Goal: Information Seeking & Learning: Learn about a topic

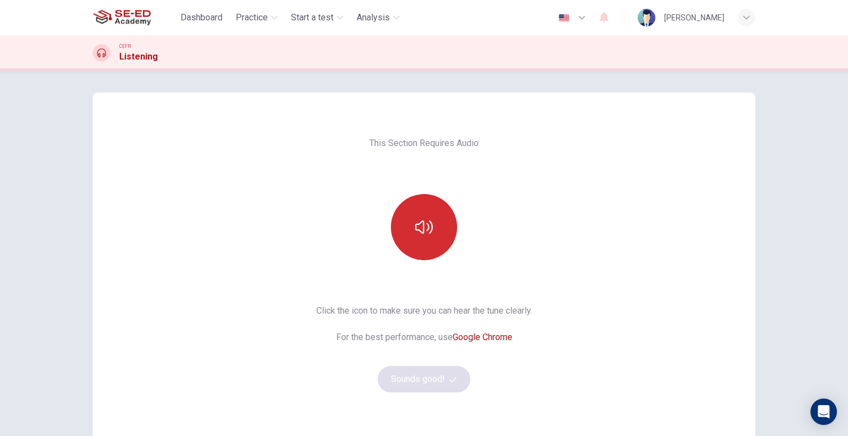
click at [414, 242] on button "button" at bounding box center [424, 227] width 66 height 66
click at [426, 227] on icon "button" at bounding box center [424, 227] width 18 height 13
click at [412, 385] on button "Sounds good!" at bounding box center [423, 379] width 93 height 26
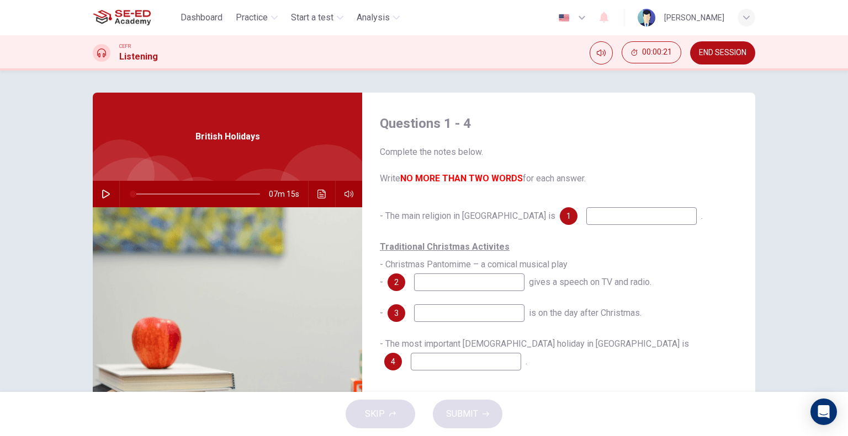
click at [419, 279] on input at bounding box center [469, 283] width 110 height 18
click at [586, 218] on input at bounding box center [641, 216] width 110 height 18
click at [102, 196] on icon "button" at bounding box center [106, 194] width 9 height 9
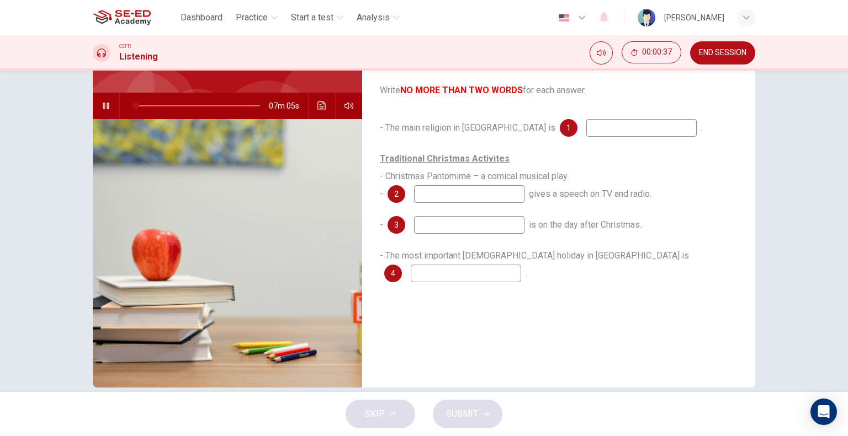
scroll to position [106, 0]
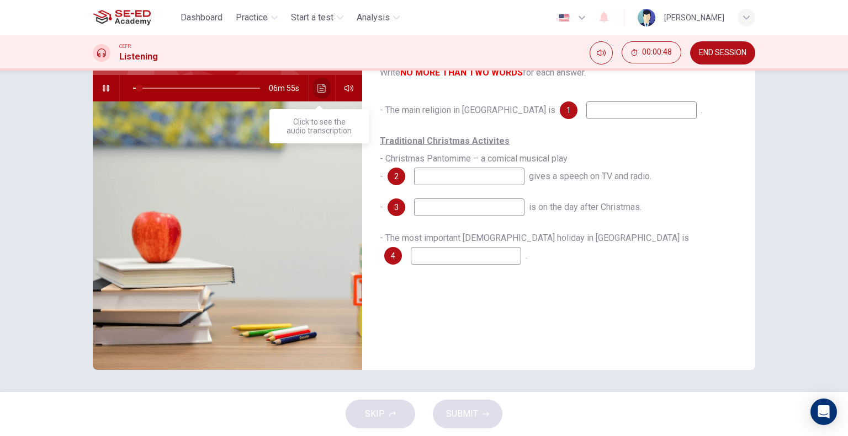
click at [313, 90] on button "Click to see the audio transcription" at bounding box center [322, 88] width 18 height 26
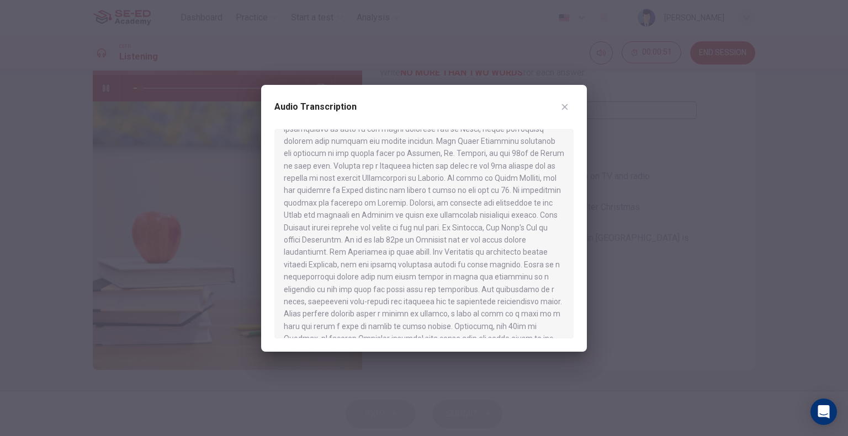
scroll to position [723, 0]
click at [570, 107] on button "button" at bounding box center [565, 107] width 18 height 18
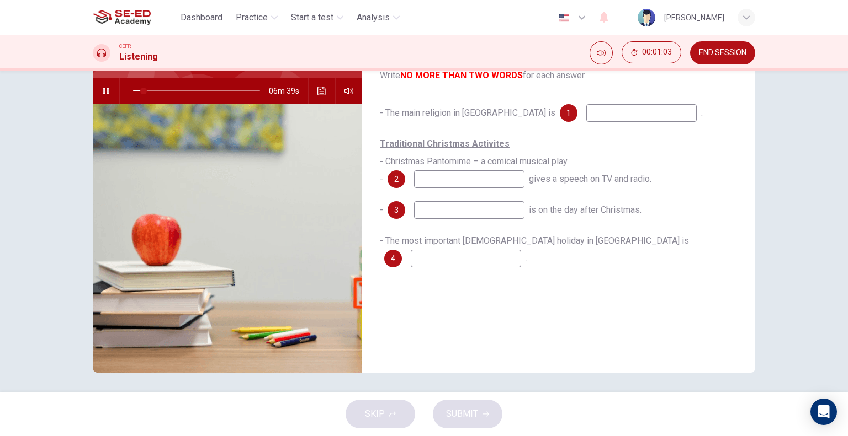
scroll to position [106, 0]
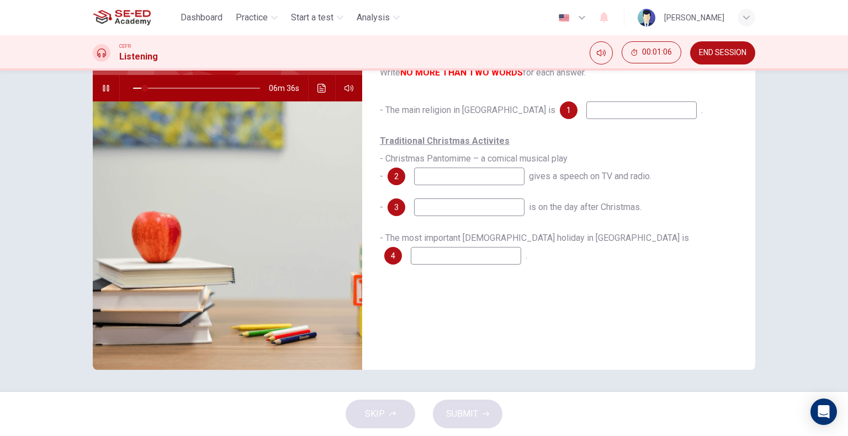
drag, startPoint x: 565, startPoint y: 103, endPoint x: 570, endPoint y: 110, distance: 8.7
click at [586, 110] on input at bounding box center [641, 111] width 110 height 18
click at [565, 145] on div "Traditional Christmas Activites - Christmas Pantomime – a comical musical play …" at bounding box center [559, 158] width 358 height 53
click at [443, 409] on div "SKIP SUBMIT" at bounding box center [424, 414] width 848 height 44
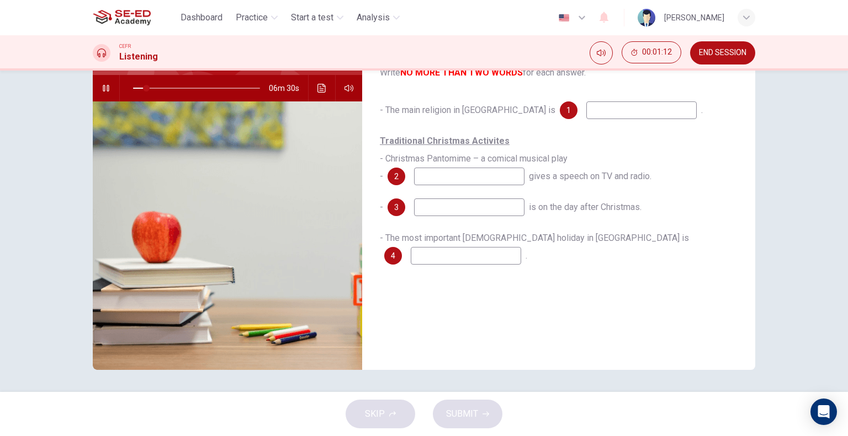
click at [386, 417] on div "SKIP SUBMIT" at bounding box center [424, 414] width 848 height 44
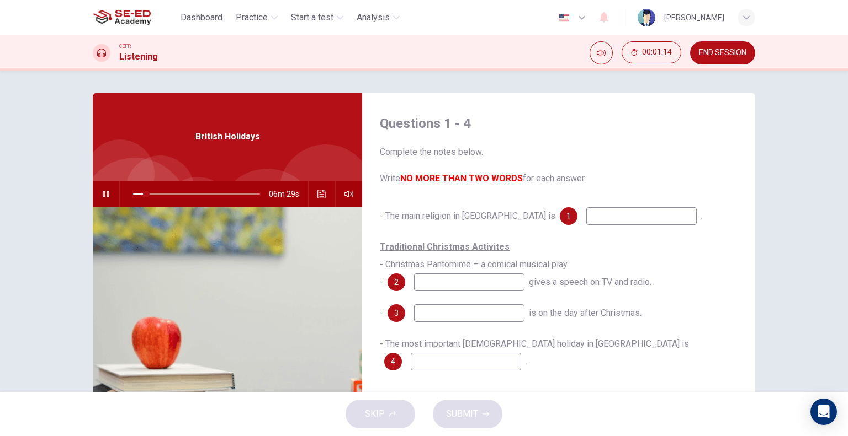
type input "11"
drag, startPoint x: 716, startPoint y: 48, endPoint x: 478, endPoint y: 52, distance: 237.9
click at [716, 49] on span "END SESSION" at bounding box center [722, 53] width 47 height 9
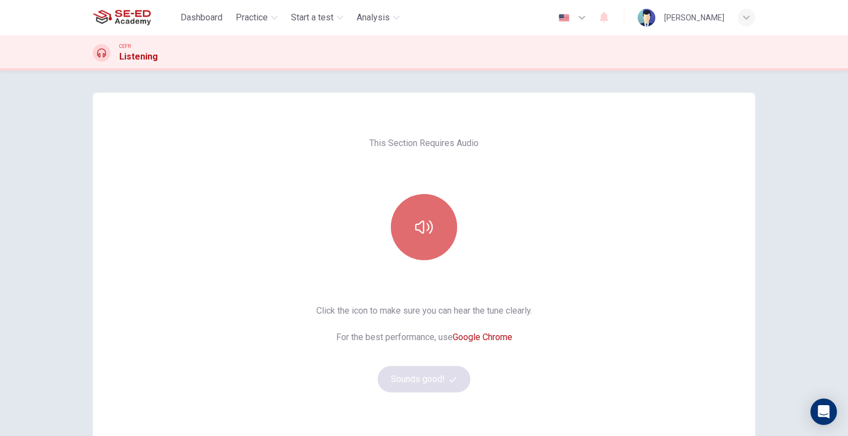
click at [441, 249] on button "button" at bounding box center [424, 227] width 66 height 66
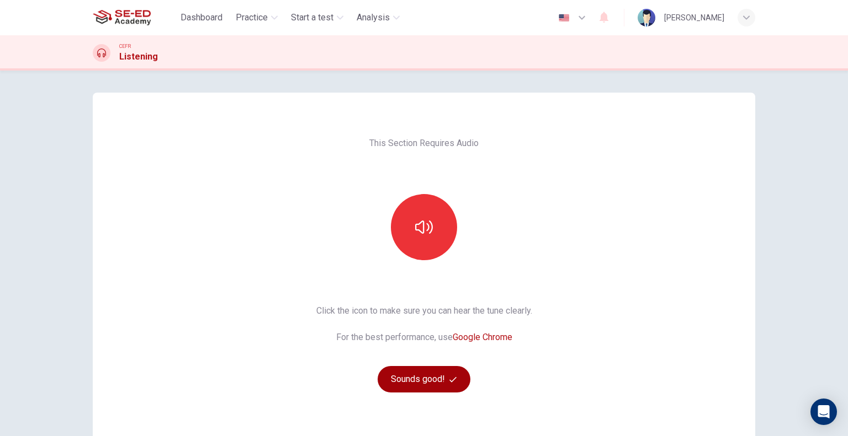
click at [411, 372] on button "Sounds good!" at bounding box center [423, 379] width 93 height 26
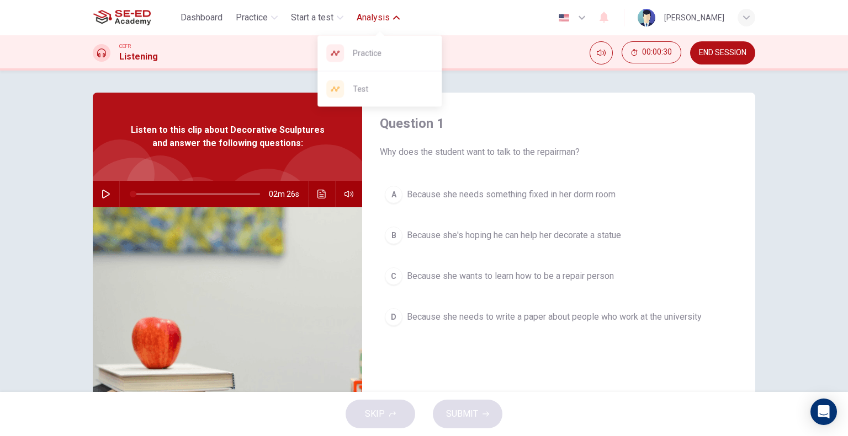
click at [390, 20] on span "Analysis" at bounding box center [372, 17] width 33 height 13
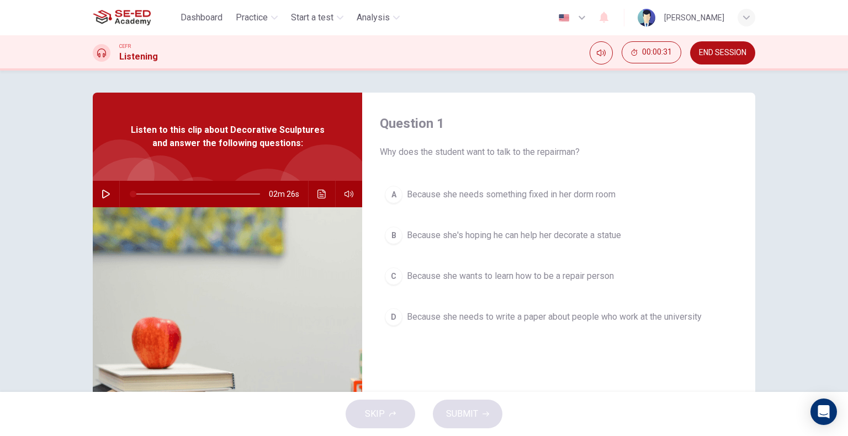
click at [566, 102] on div "Question 1 Why does the student want to talk to the repairman? A Because she ne…" at bounding box center [558, 285] width 393 height 384
click at [731, 50] on span "END SESSION" at bounding box center [722, 53] width 47 height 9
click at [481, 52] on div "CEFR Listening 00:00:33 END SESSION" at bounding box center [423, 52] width 697 height 23
